Goal: Find specific page/section: Find specific page/section

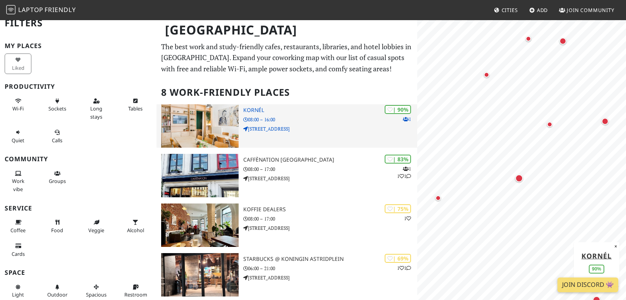
click at [211, 134] on img at bounding box center [199, 125] width 77 height 43
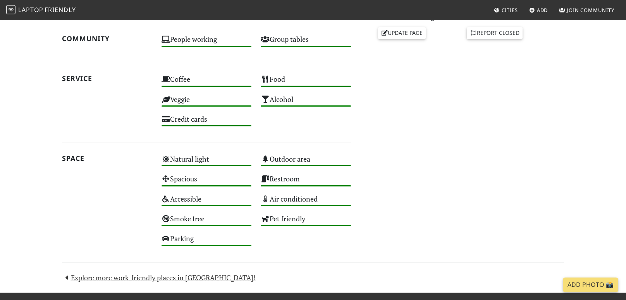
scroll to position [432, 0]
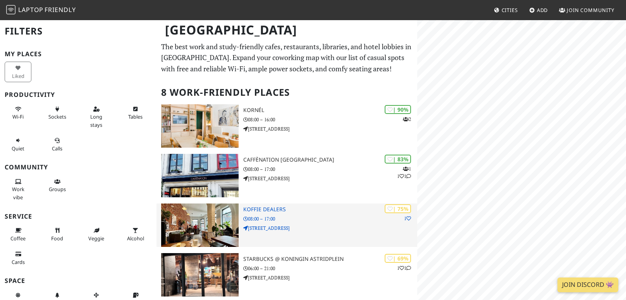
scroll to position [29, 0]
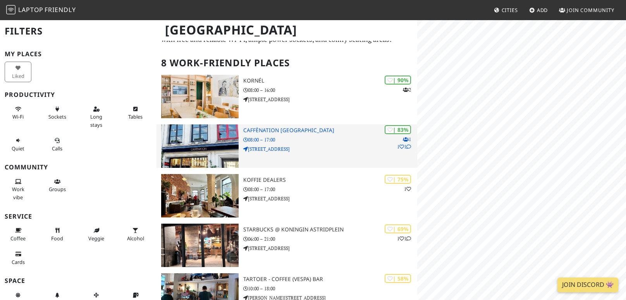
click at [329, 153] on div "| 83% 1 1 1 Caffènation Antwerp City Center 08:00 – 17:00 Mechelsesteenweg 16" at bounding box center [330, 145] width 174 height 43
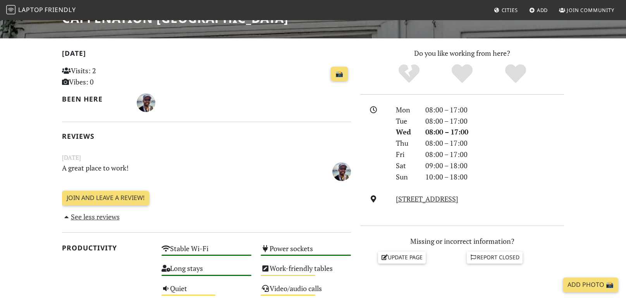
scroll to position [218, 0]
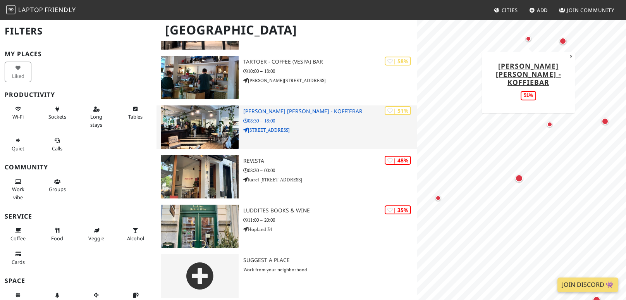
scroll to position [250, 0]
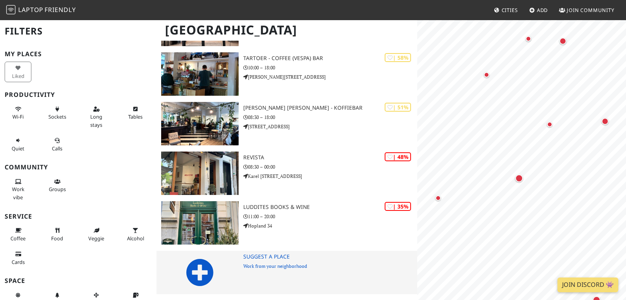
click at [273, 259] on h3 "Suggest a Place" at bounding box center [330, 256] width 174 height 7
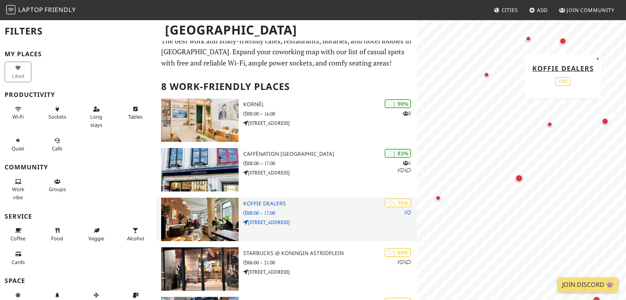
scroll to position [0, 0]
